Goal: Task Accomplishment & Management: Manage account settings

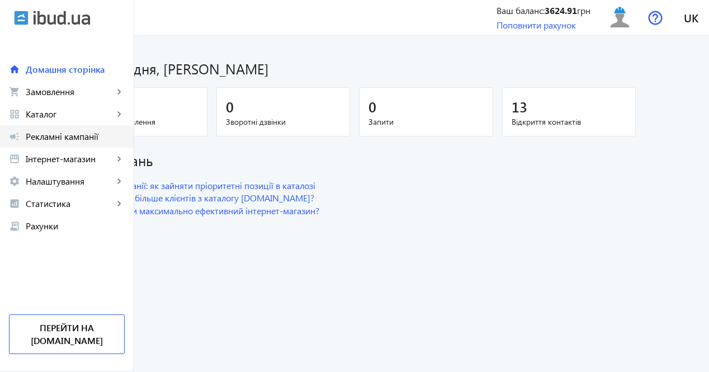
click at [17, 132] on mat-icon "campaign" at bounding box center [14, 136] width 11 height 11
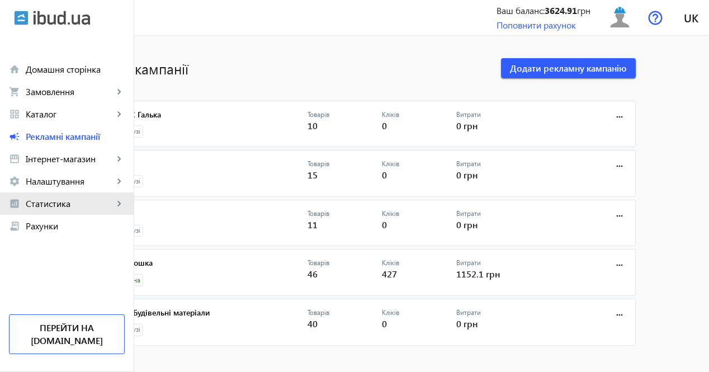
click at [62, 201] on span "Статистика" at bounding box center [70, 203] width 88 height 11
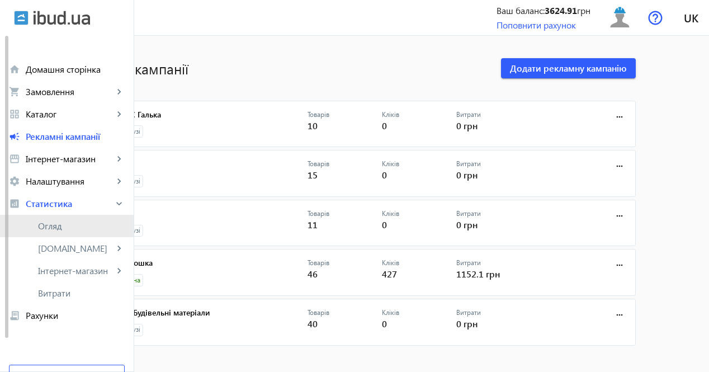
click at [74, 225] on span "Огляд" at bounding box center [81, 225] width 87 height 11
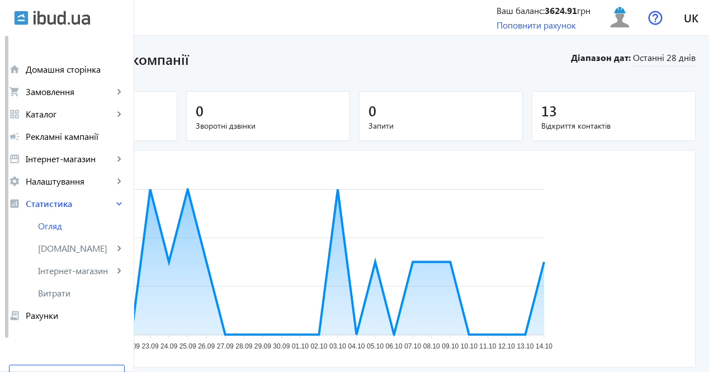
click at [470, 123] on span "Запити" at bounding box center [440, 125] width 145 height 11
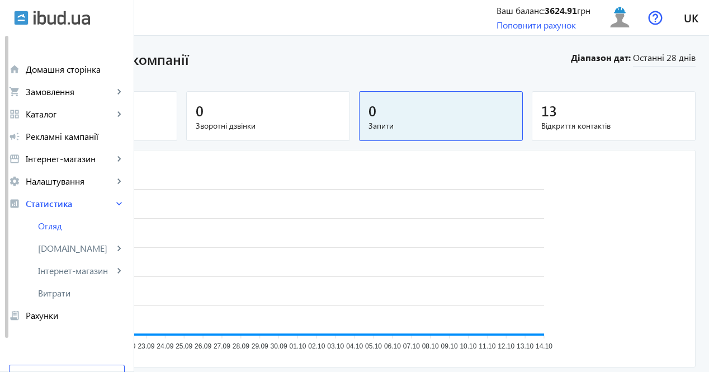
click at [557, 119] on span "13" at bounding box center [549, 110] width 16 height 18
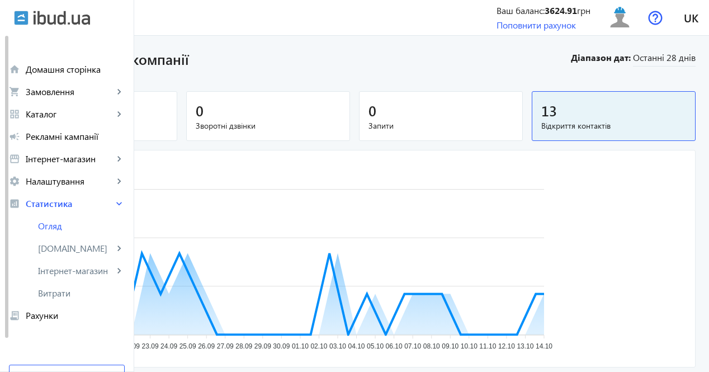
click at [340, 121] on span "Зворотні дзвінки" at bounding box center [268, 125] width 145 height 11
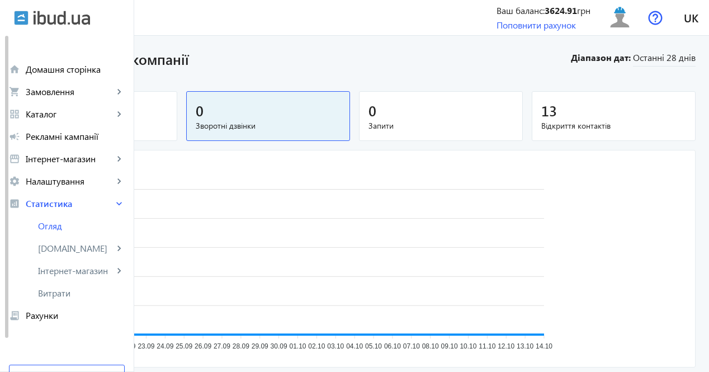
click at [168, 116] on div "0" at bounding box center [95, 111] width 145 height 20
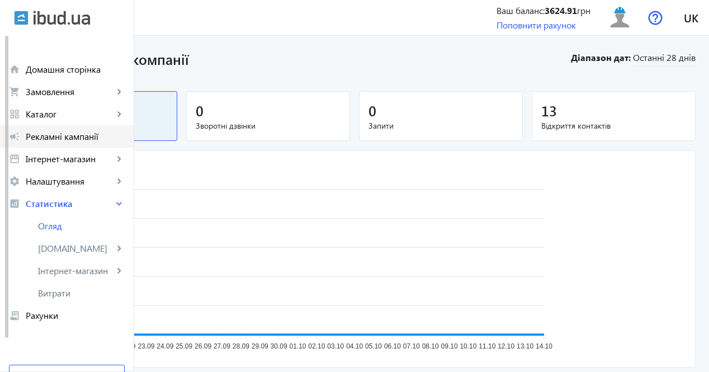
click at [65, 134] on span "Рекламні кампанії" at bounding box center [75, 136] width 99 height 11
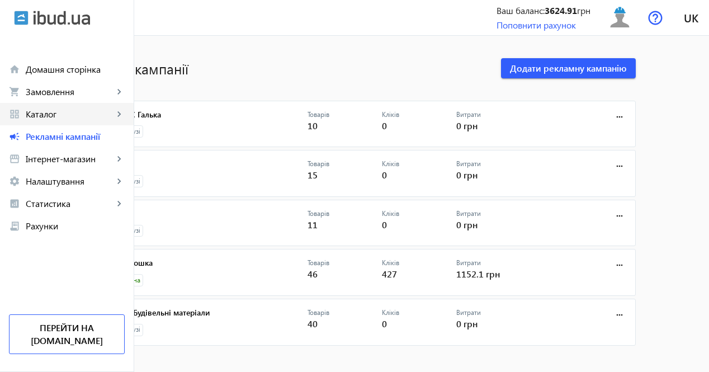
click at [70, 115] on span "Каталог" at bounding box center [70, 113] width 88 height 11
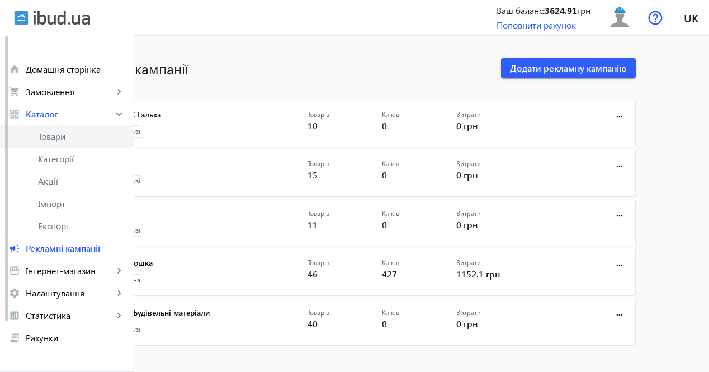
click at [75, 145] on link "Товари" at bounding box center [67, 136] width 134 height 22
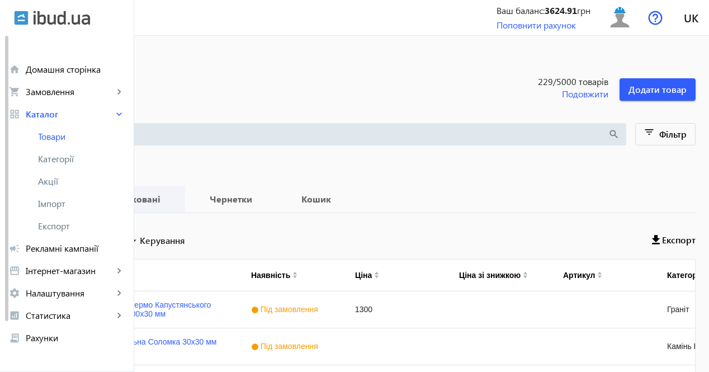
click at [172, 203] on b "Опубліковані" at bounding box center [130, 198] width 83 height 9
click at [263, 205] on span "Чернетки" at bounding box center [230, 199] width 65 height 27
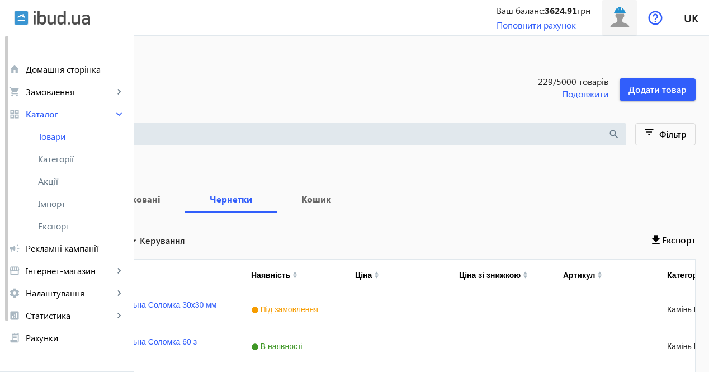
click at [620, 18] on img at bounding box center [619, 17] width 25 height 25
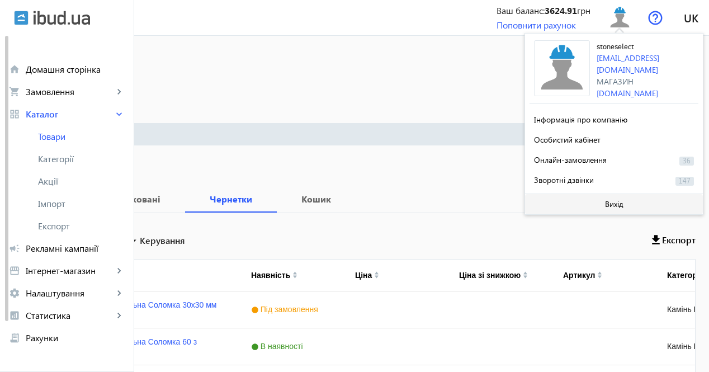
click at [561, 194] on span at bounding box center [614, 204] width 178 height 27
